Goal: Information Seeking & Learning: Learn about a topic

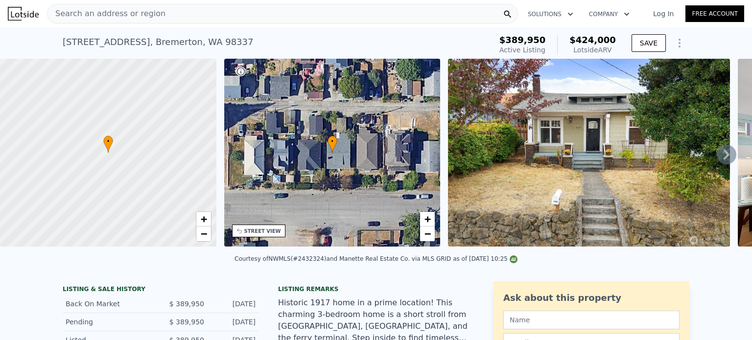
click at [173, 21] on div "Search an address or region" at bounding box center [282, 14] width 471 height 20
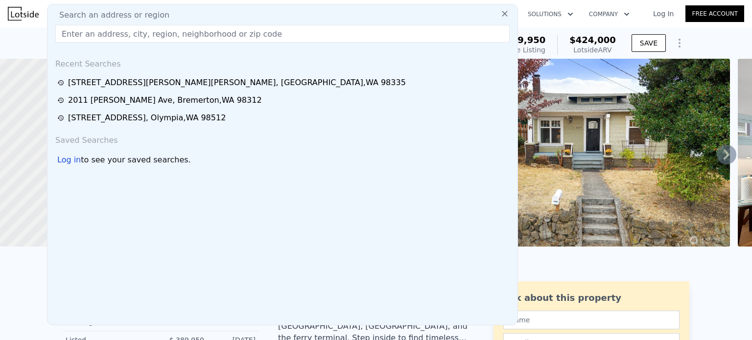
type input "[STREET_ADDRESS][PERSON_NAME]"
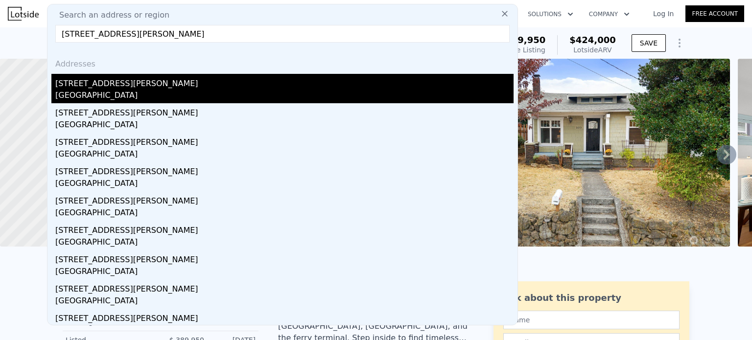
click at [74, 88] on div "[STREET_ADDRESS][PERSON_NAME]" at bounding box center [284, 82] width 458 height 16
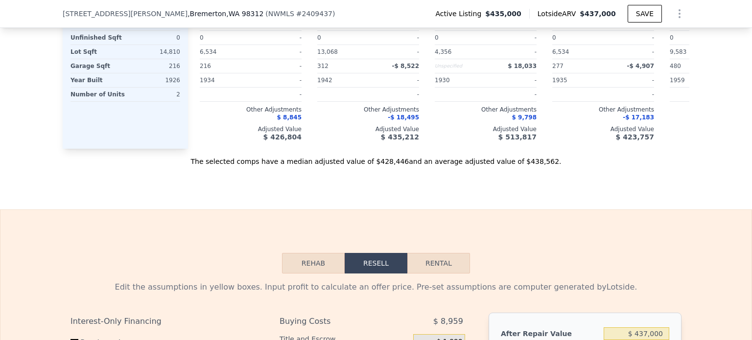
scroll to position [1425, 0]
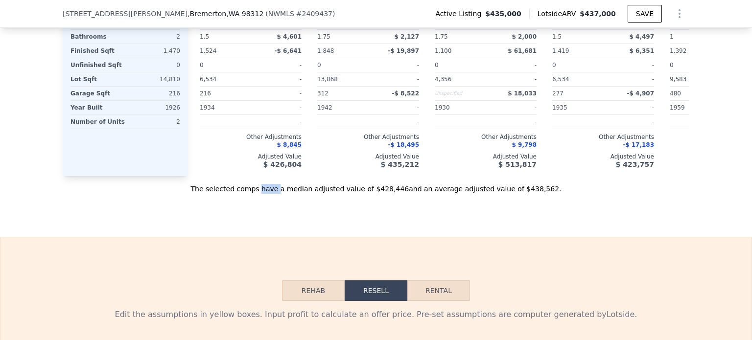
scroll to position [1377, 0]
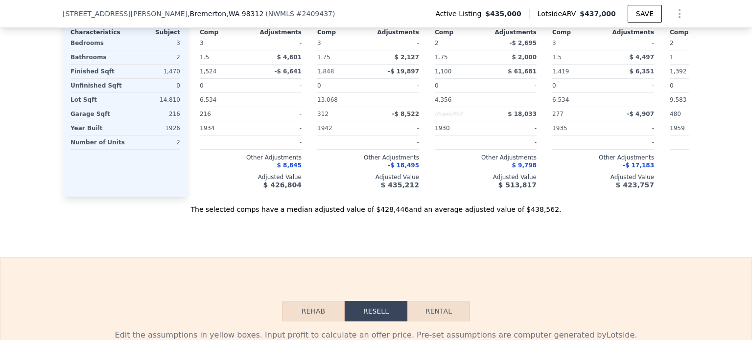
drag, startPoint x: 274, startPoint y: 167, endPoint x: 257, endPoint y: 164, distance: 16.9
drag, startPoint x: 257, startPoint y: 164, endPoint x: 456, endPoint y: 237, distance: 211.7
